Goal: Navigation & Orientation: Find specific page/section

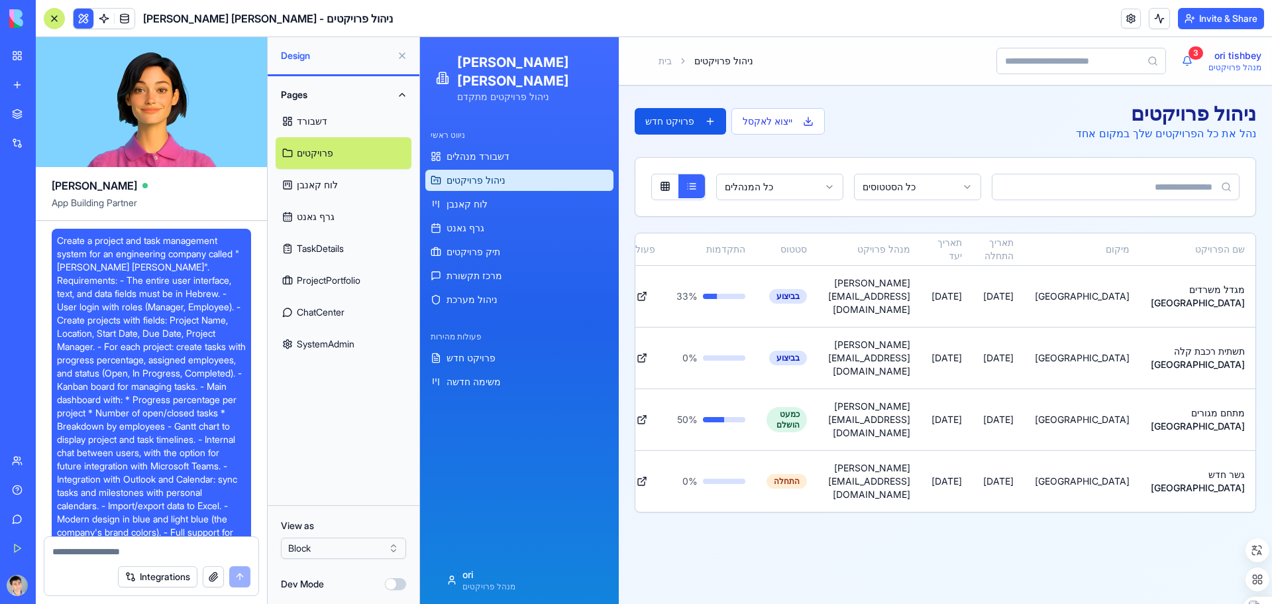
scroll to position [5494, 0]
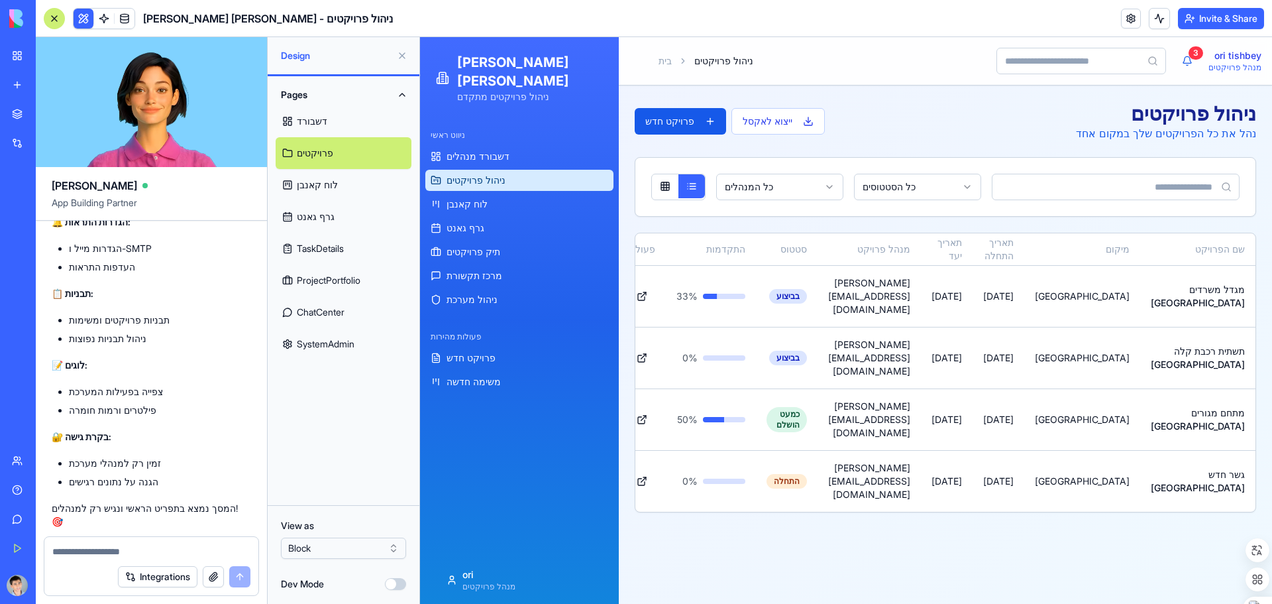
click at [407, 60] on button at bounding box center [402, 55] width 21 height 21
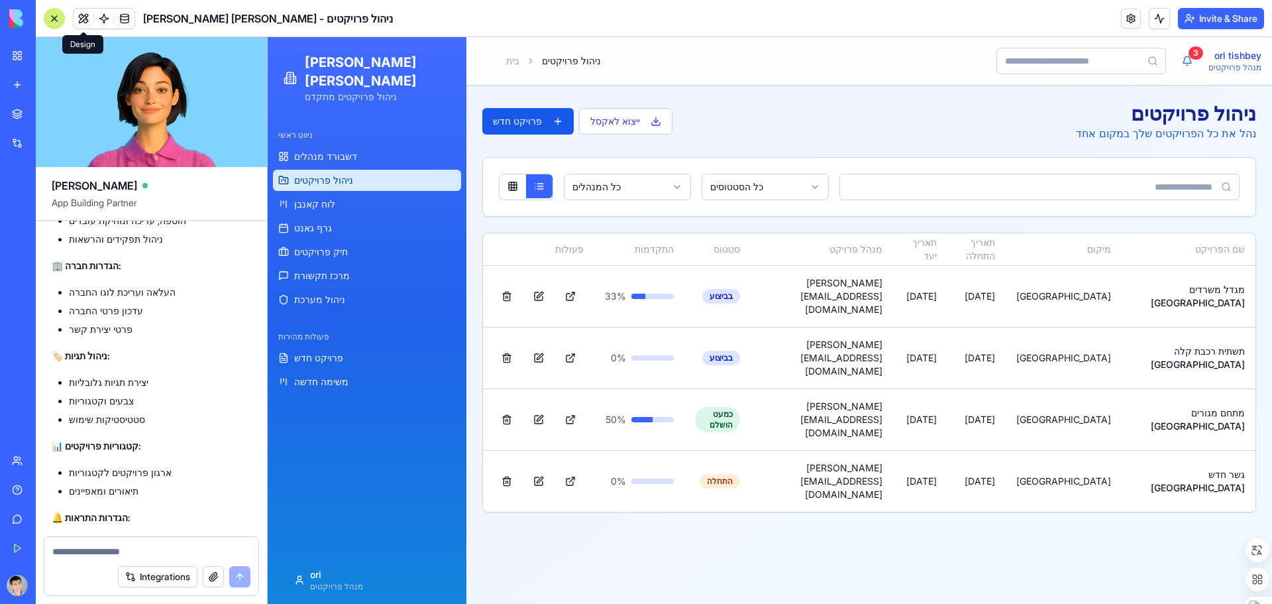
scroll to position [5176, 0]
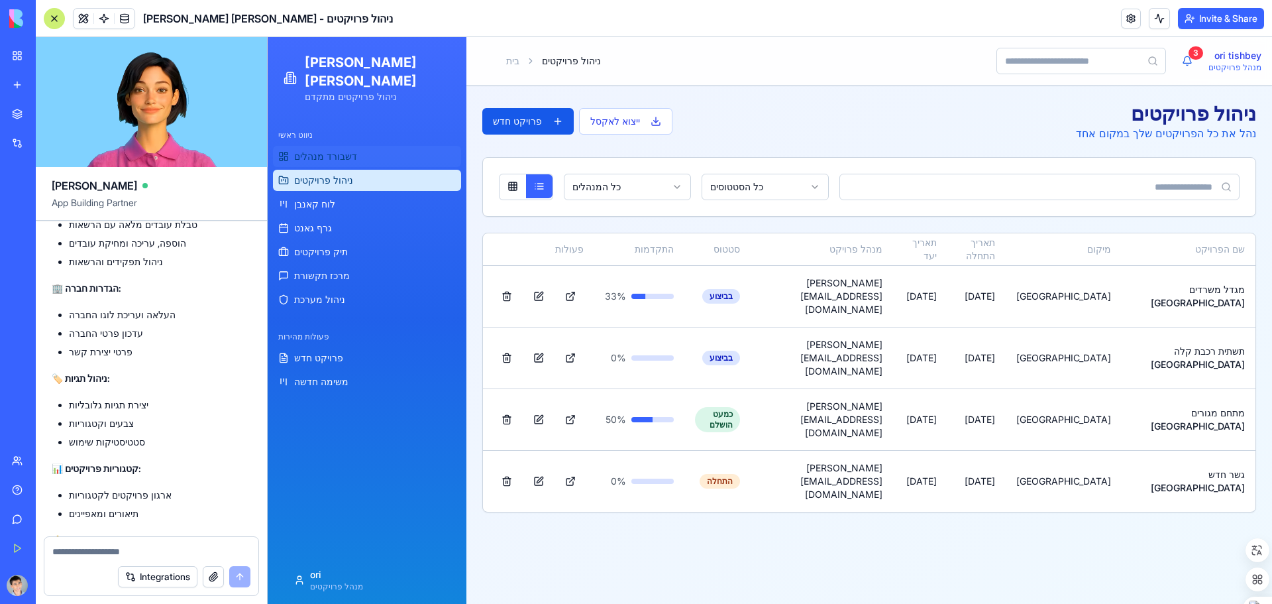
click at [348, 150] on span "דשבורד מנהלים" at bounding box center [325, 156] width 63 height 13
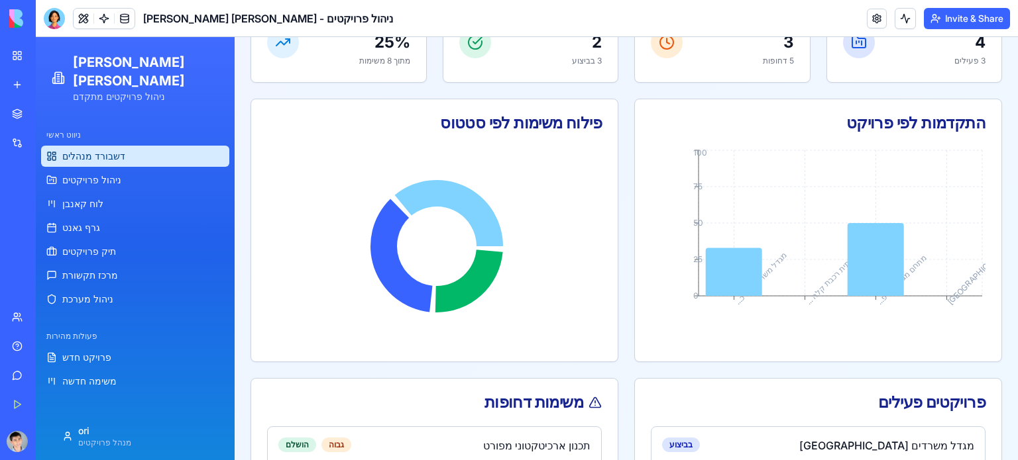
scroll to position [188, 0]
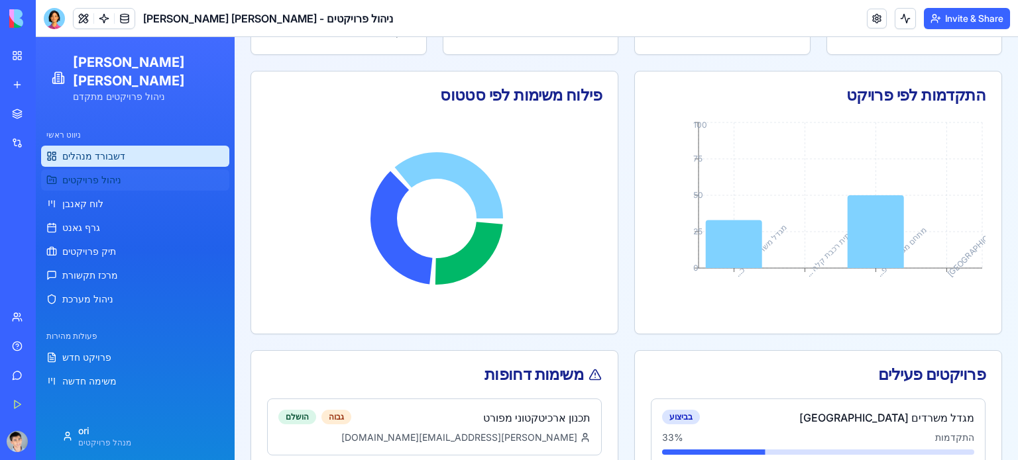
click at [158, 170] on link "ניהול פרויקטים" at bounding box center [135, 180] width 188 height 21
